Goal: Check status: Check status

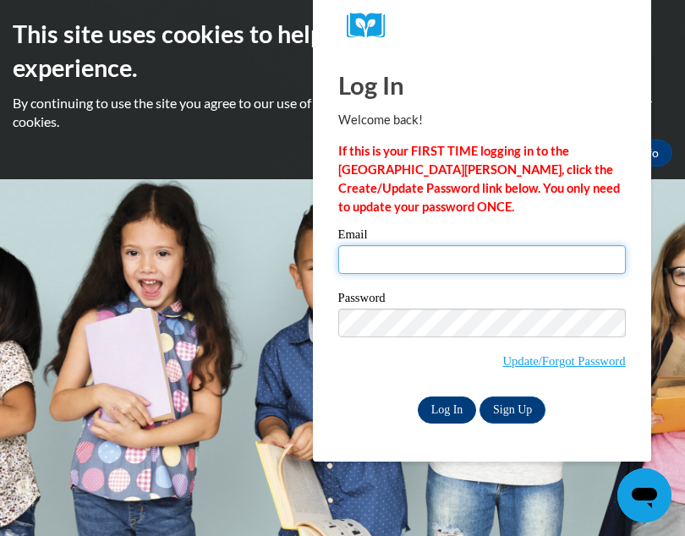
type input "pinkypink6040@gmail.com"
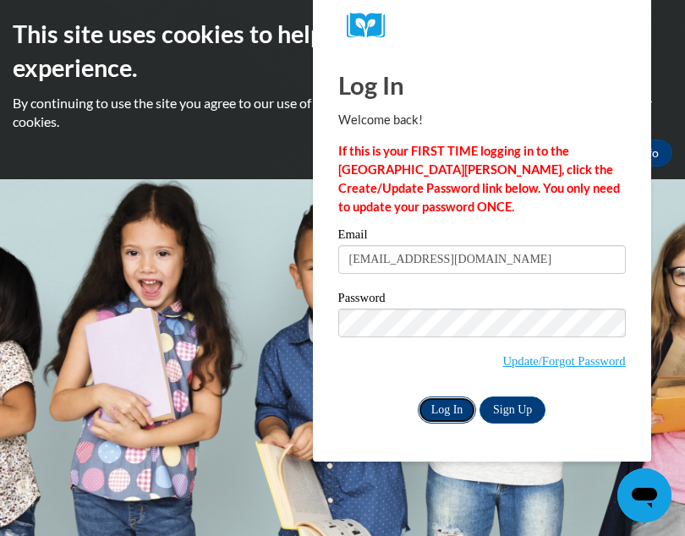
click at [456, 410] on input "Log In" at bounding box center [447, 409] width 59 height 27
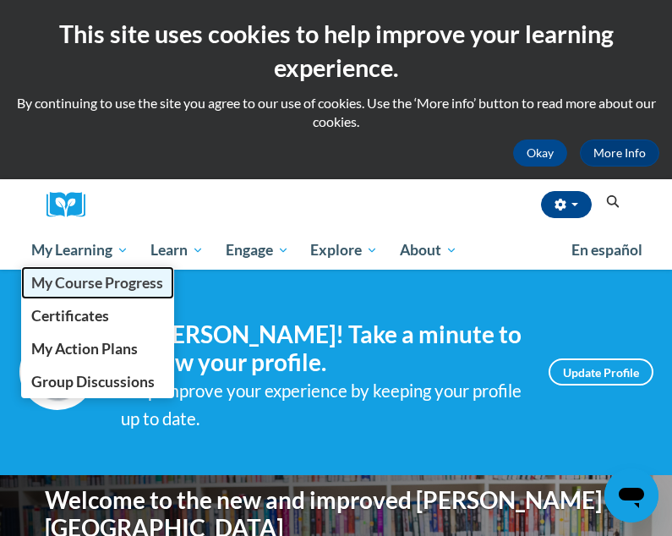
click at [99, 281] on span "My Course Progress" at bounding box center [97, 283] width 132 height 18
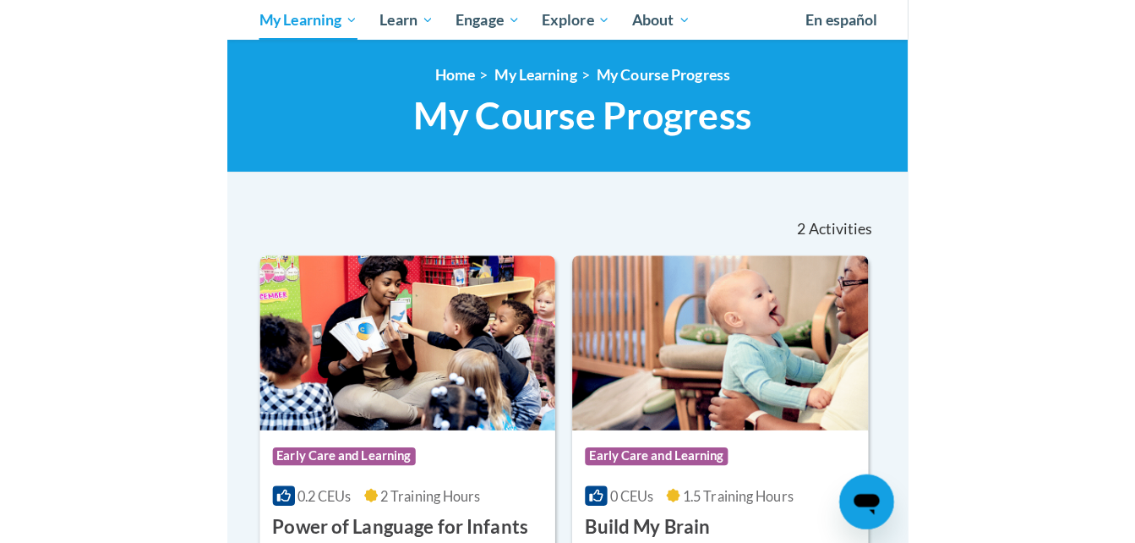
scroll to position [182, 0]
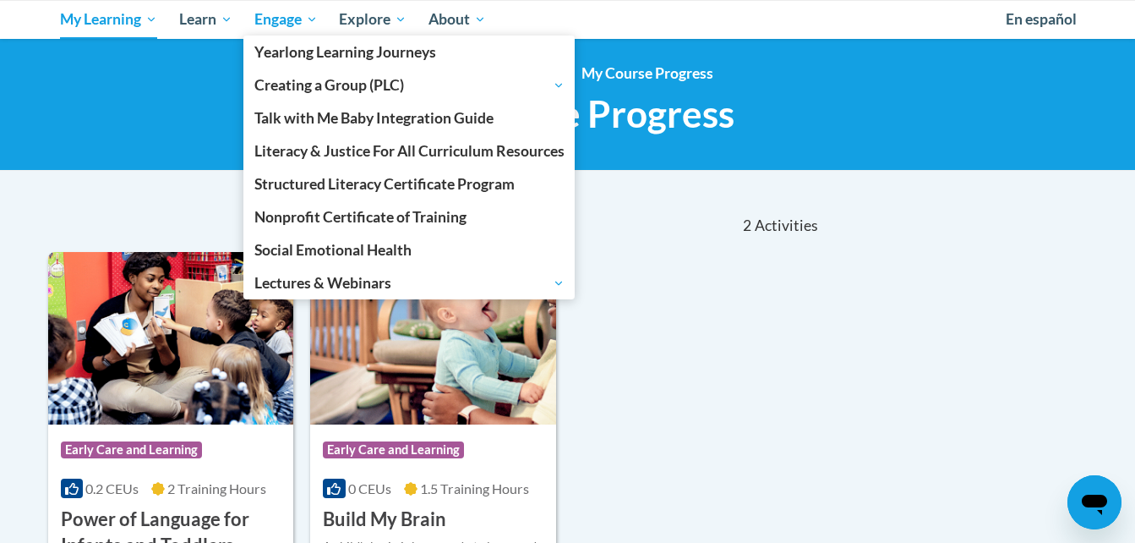
click at [294, 23] on span "Engage" at bounding box center [285, 19] width 63 height 20
